Goal: Transaction & Acquisition: Purchase product/service

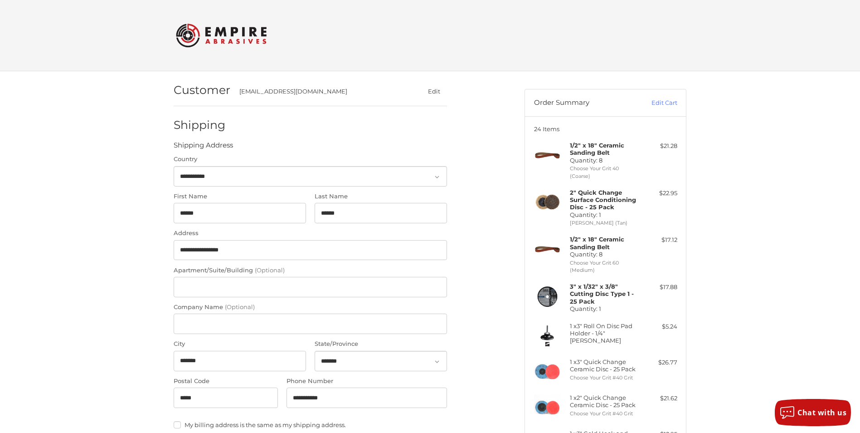
select select "**"
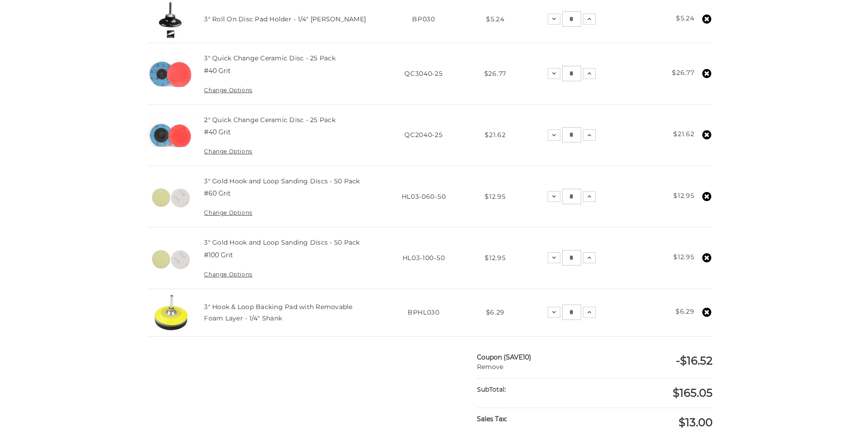
scroll to position [491, 0]
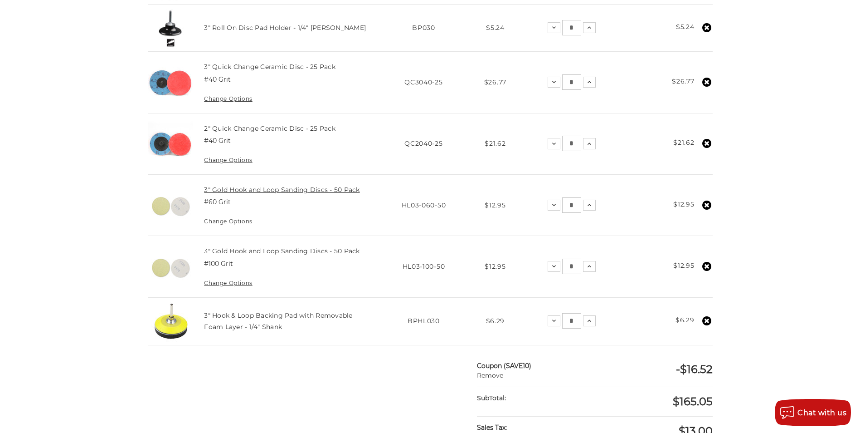
click at [294, 188] on link "3" Gold Hook and Loop Sanding Discs - 50 Pack" at bounding box center [282, 189] width 156 height 8
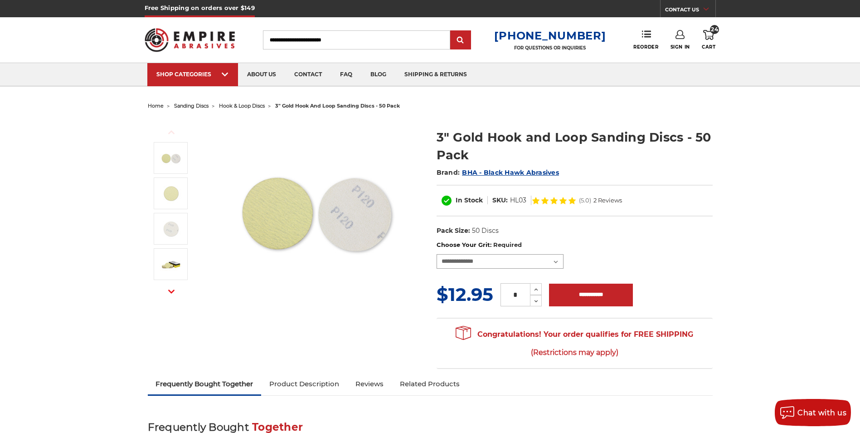
click at [555, 262] on select "**********" at bounding box center [500, 261] width 127 height 15
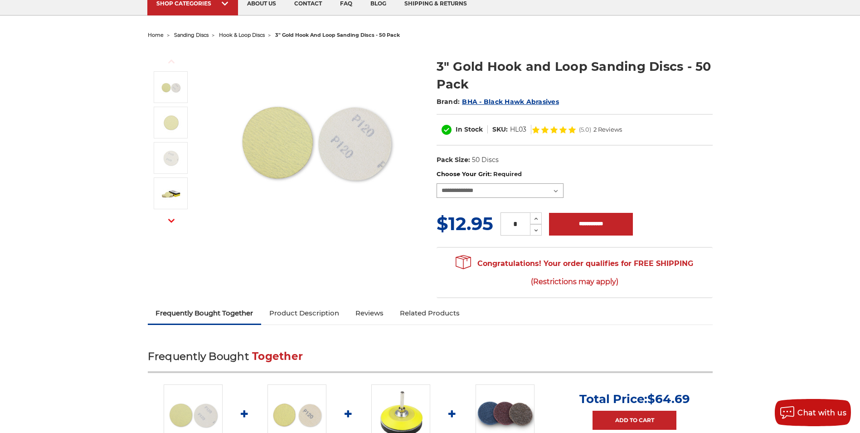
scroll to position [91, 0]
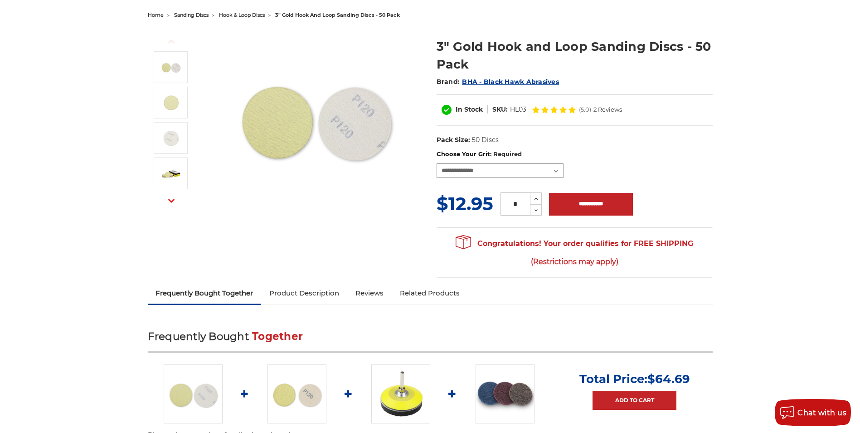
click at [556, 170] on select "**********" at bounding box center [500, 170] width 127 height 15
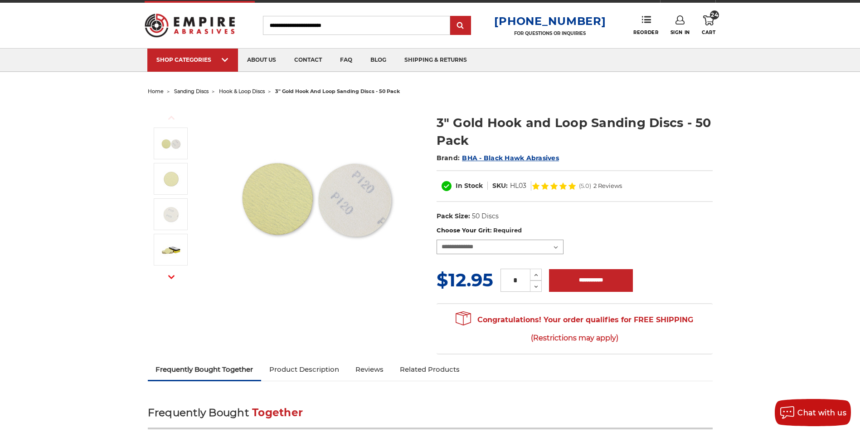
scroll to position [0, 0]
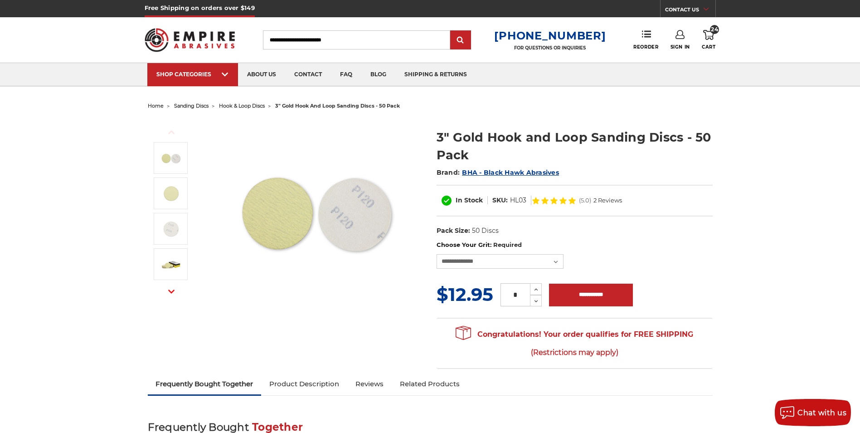
click at [707, 33] on icon at bounding box center [708, 35] width 11 height 10
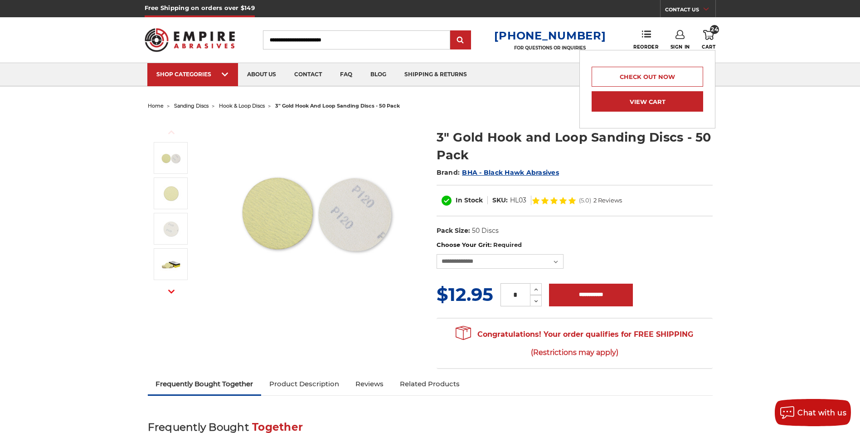
click at [651, 103] on link "View Cart" at bounding box center [648, 101] width 112 height 20
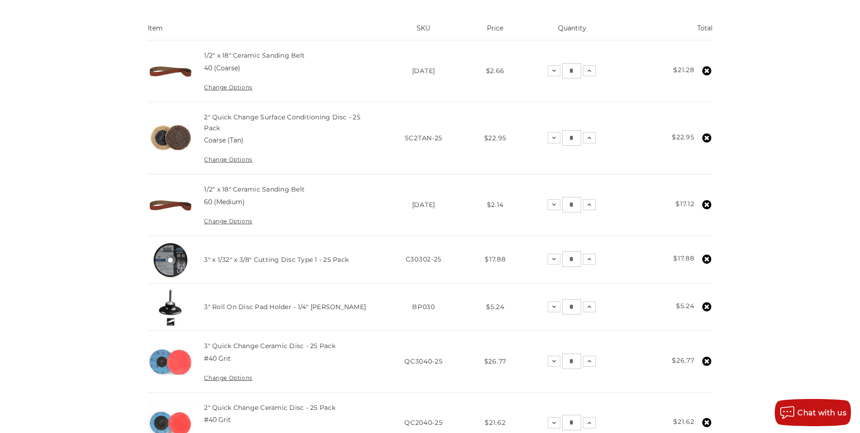
scroll to position [227, 0]
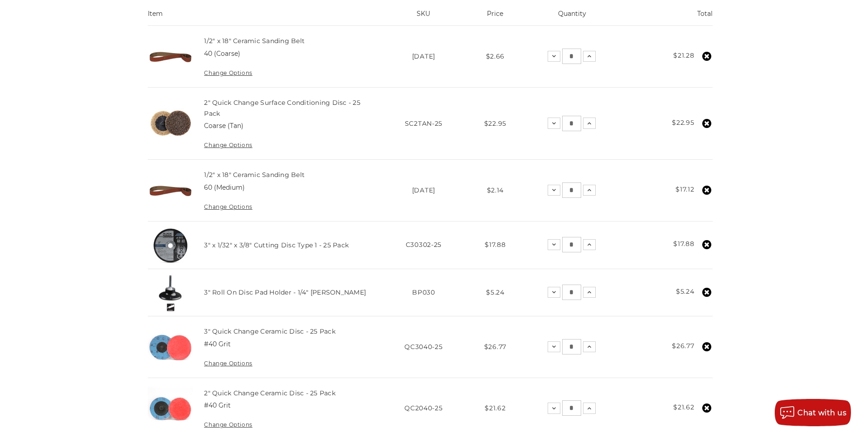
click at [224, 143] on link "Change Options" at bounding box center [228, 144] width 48 height 7
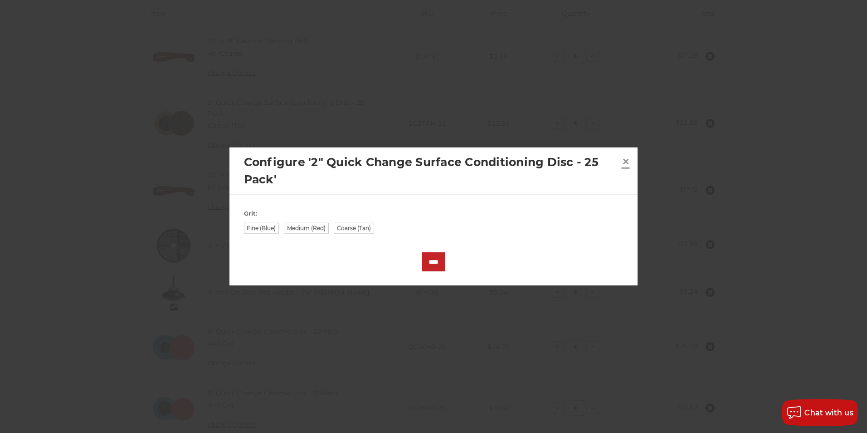
click at [624, 160] on span "×" at bounding box center [626, 161] width 8 height 18
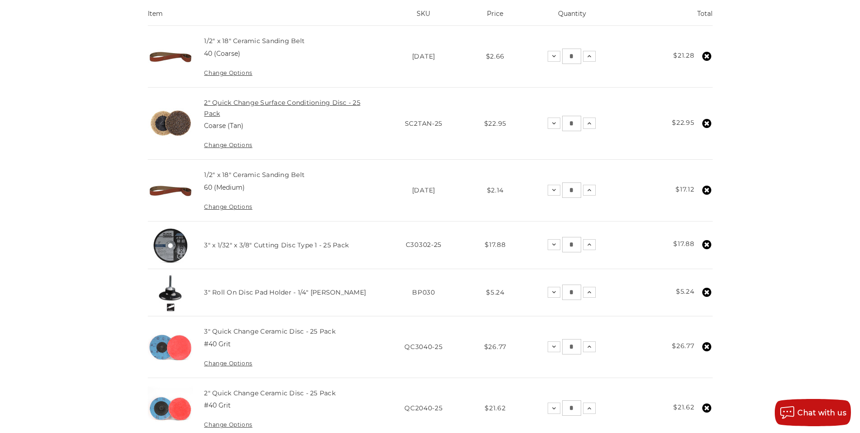
click at [306, 103] on link "2" Quick Change Surface Conditioning Disc - 25 Pack" at bounding box center [282, 107] width 156 height 19
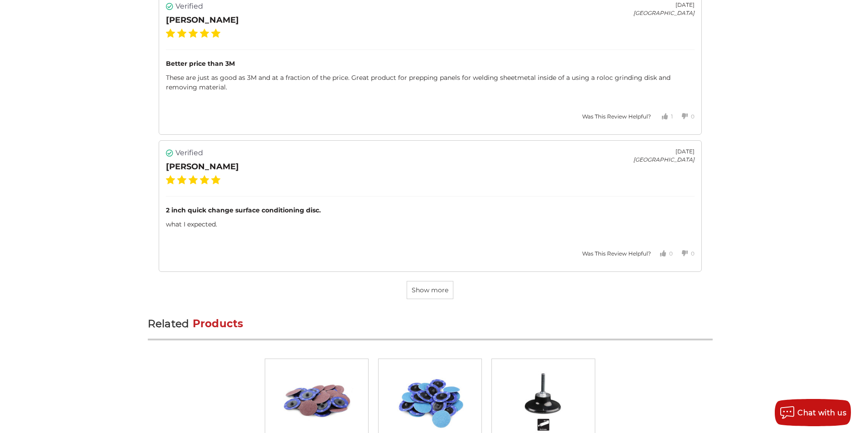
scroll to position [2494, 0]
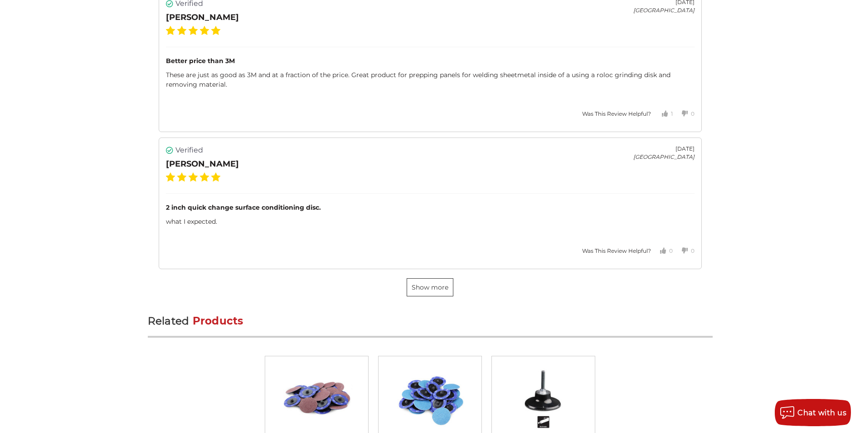
click at [440, 285] on span "Show more" at bounding box center [430, 287] width 37 height 8
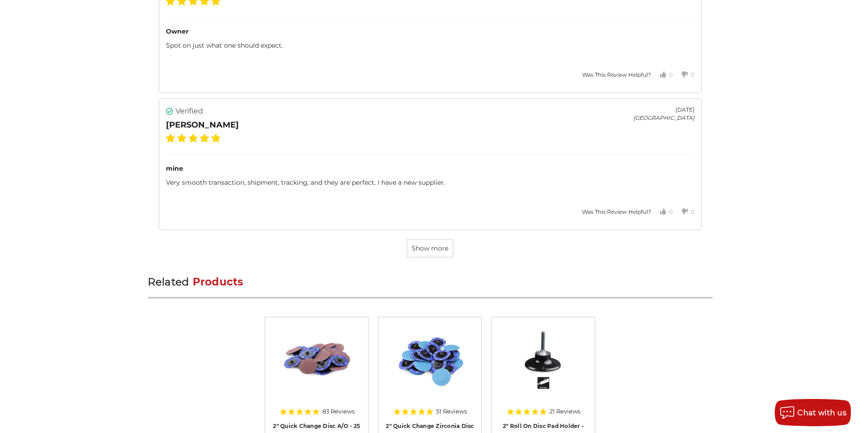
scroll to position [3899, 0]
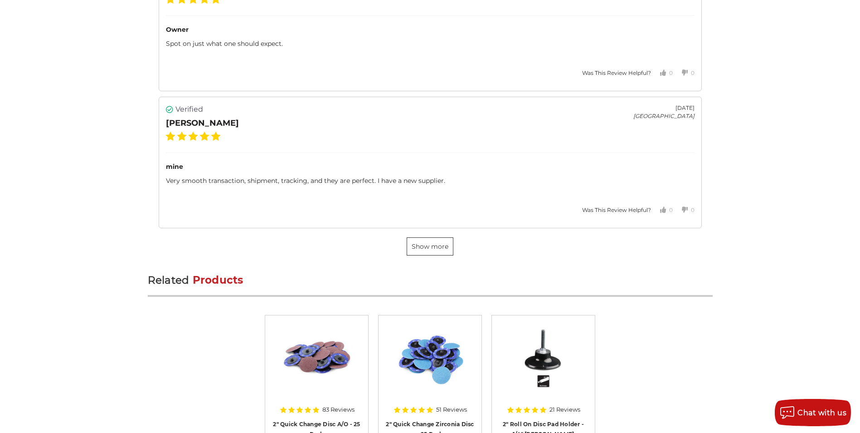
click at [440, 243] on span "Show more" at bounding box center [430, 246] width 37 height 8
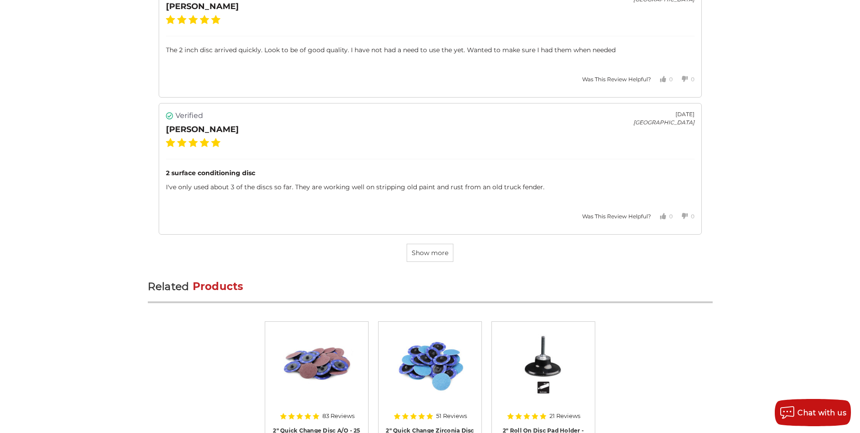
scroll to position [5259, 0]
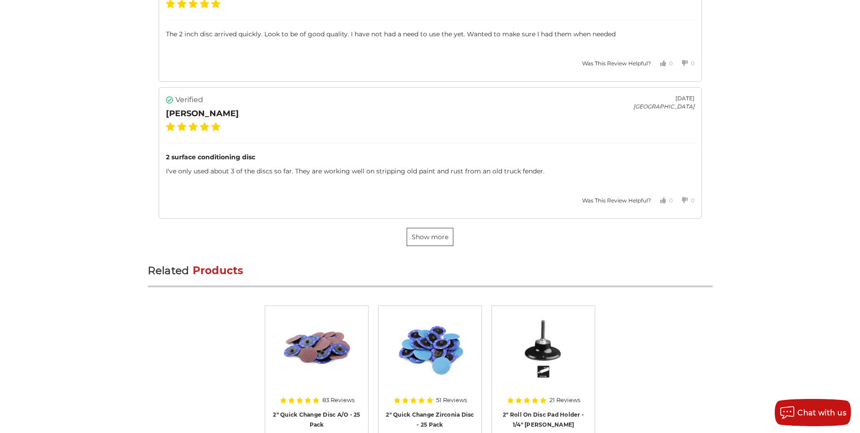
click at [428, 238] on span "Show more" at bounding box center [430, 237] width 37 height 8
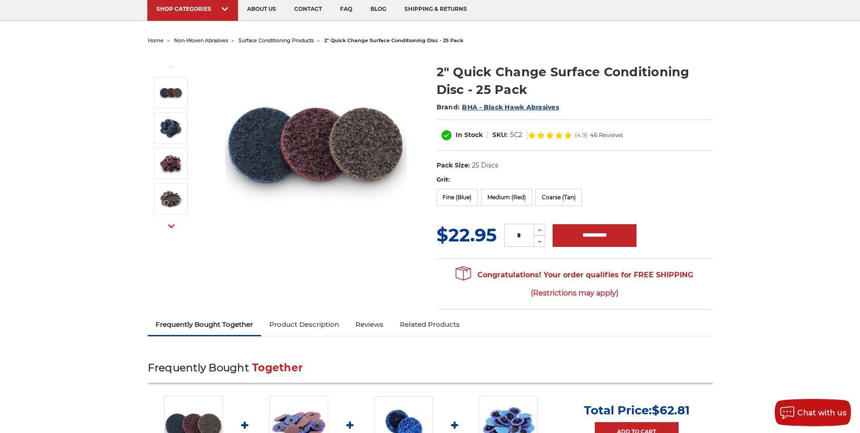
scroll to position [0, 0]
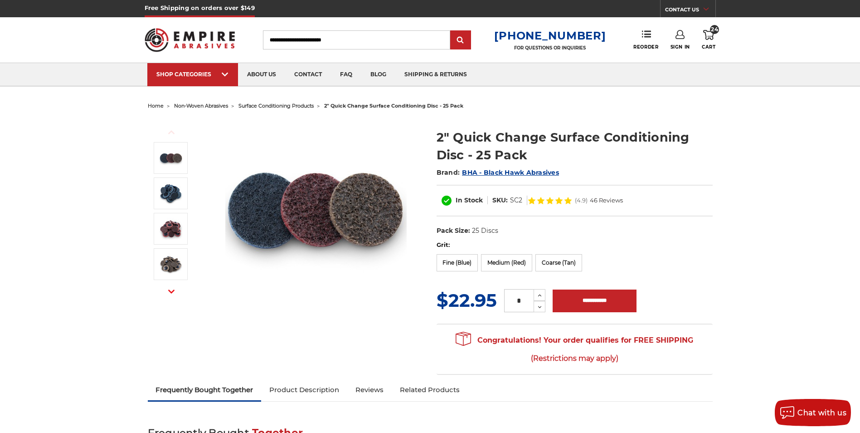
click at [708, 34] on icon at bounding box center [708, 35] width 11 height 10
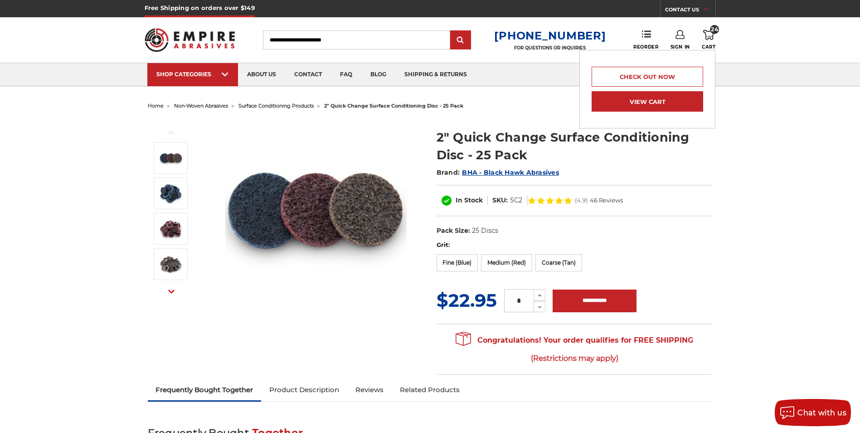
click at [641, 103] on link "View Cart" at bounding box center [648, 101] width 112 height 20
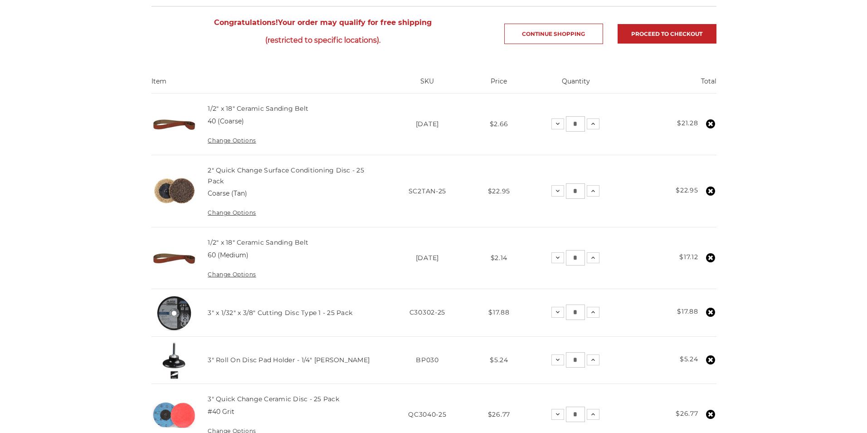
scroll to position [181, 0]
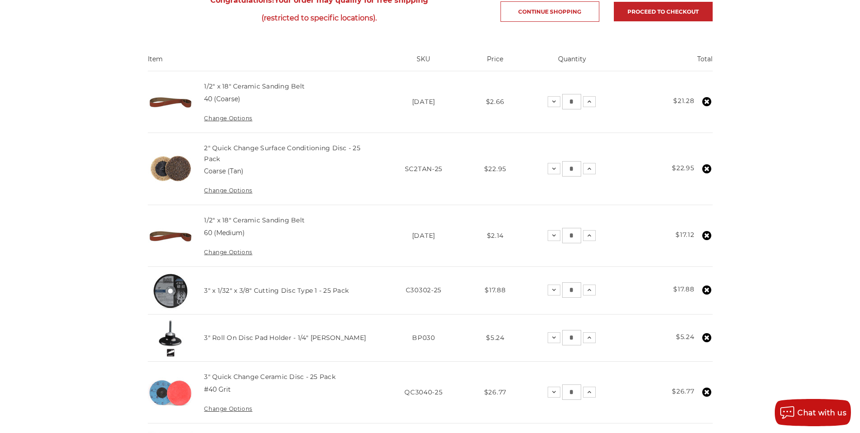
click at [238, 190] on link "Change Options" at bounding box center [228, 190] width 48 height 7
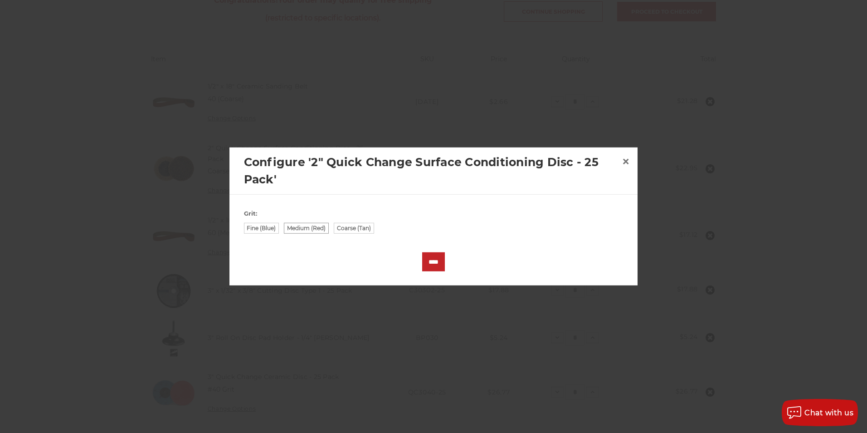
click at [315, 227] on label "Medium (Red)" at bounding box center [306, 228] width 45 height 11
click at [432, 261] on input "****" at bounding box center [433, 261] width 23 height 19
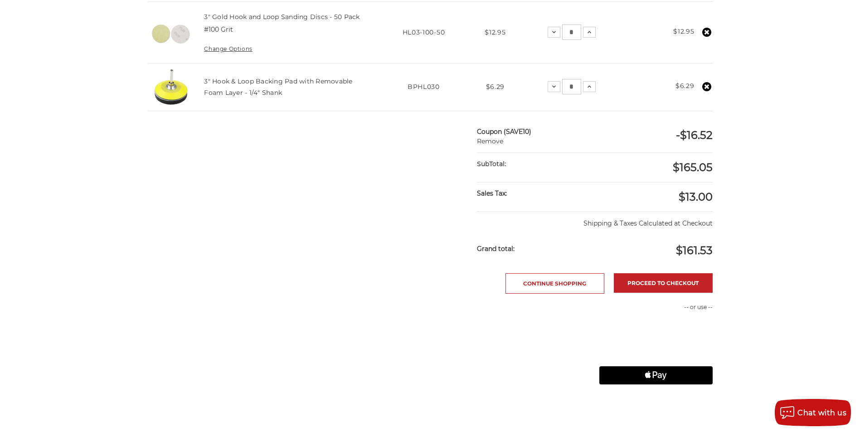
scroll to position [725, 0]
click at [671, 282] on link "Proceed to checkout" at bounding box center [663, 281] width 99 height 19
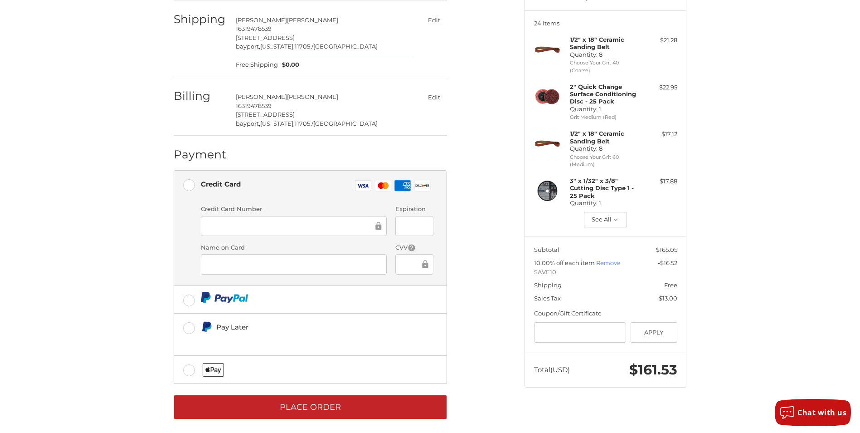
scroll to position [112, 0]
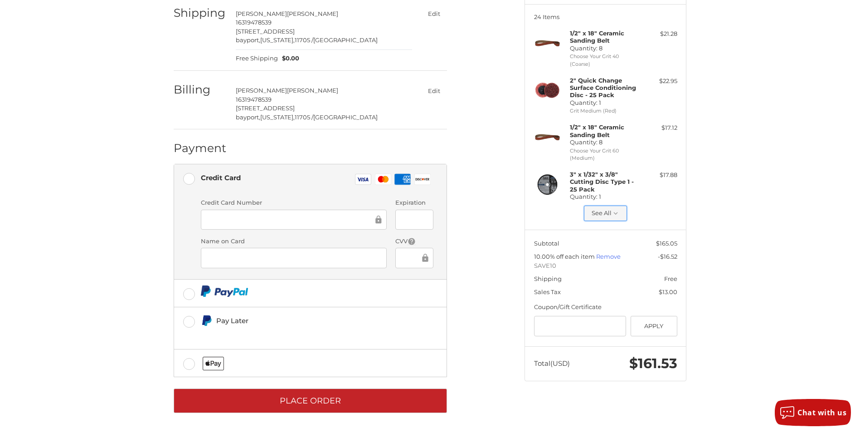
click at [614, 212] on icon "button" at bounding box center [616, 213] width 8 height 8
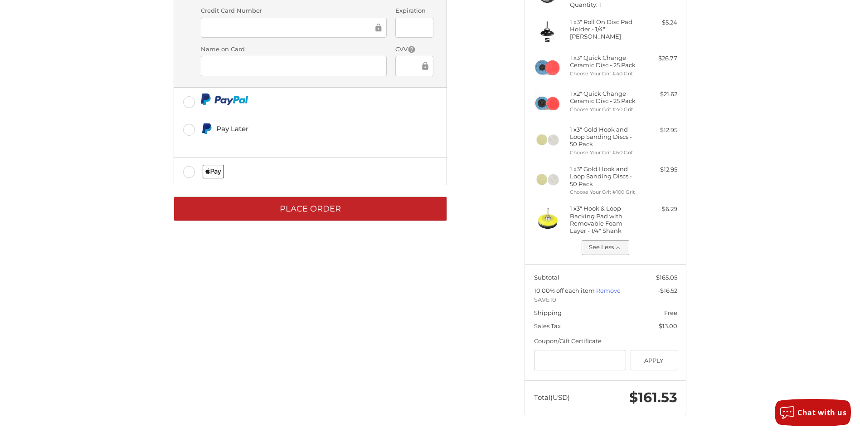
scroll to position [258, 0]
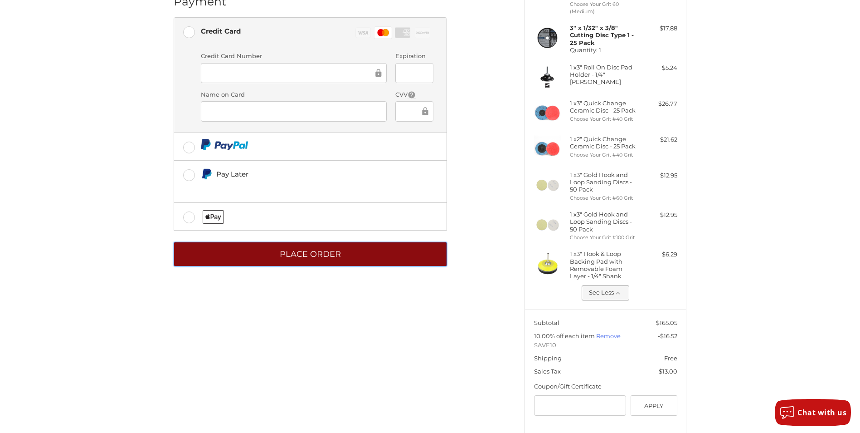
click at [321, 253] on button "Place Order" at bounding box center [310, 254] width 273 height 25
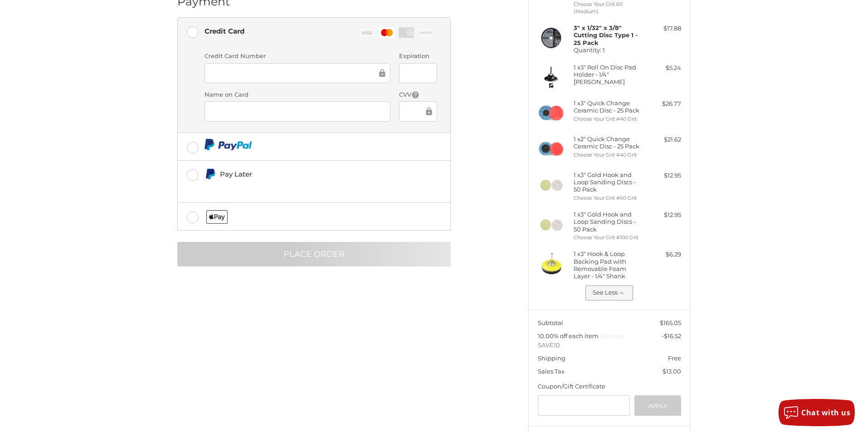
scroll to position [0, 0]
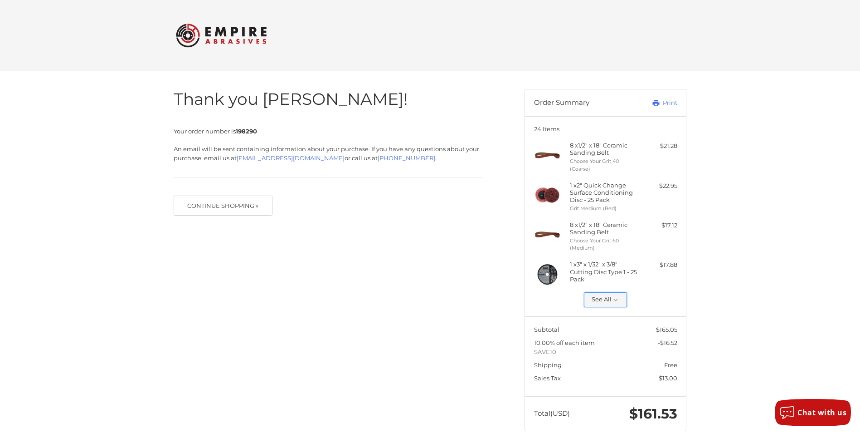
click at [616, 300] on icon "button" at bounding box center [616, 300] width 8 height 8
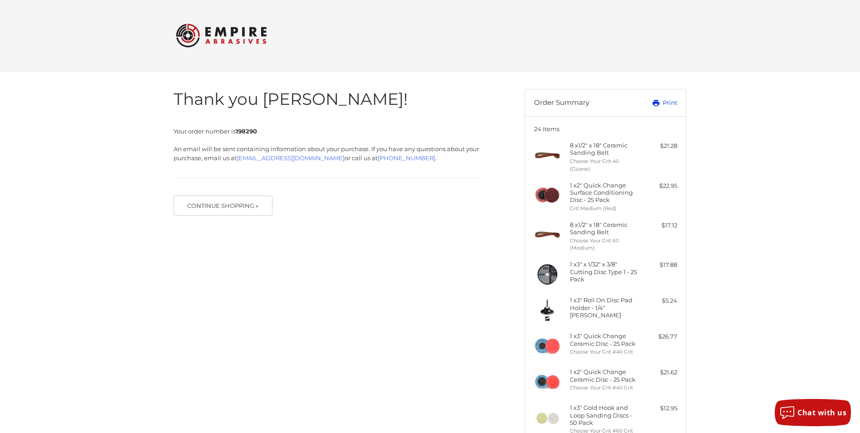
click at [667, 102] on link "Print" at bounding box center [654, 102] width 45 height 9
